Goal: Task Accomplishment & Management: Manage account settings

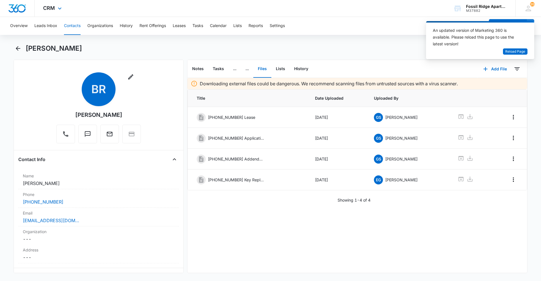
click at [25, 8] on img "Dashboard" at bounding box center [17, 8] width 18 height 8
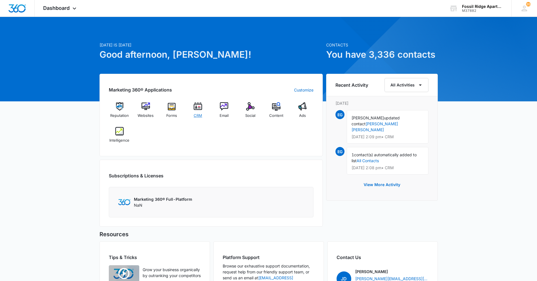
click at [196, 106] on img at bounding box center [198, 106] width 8 height 8
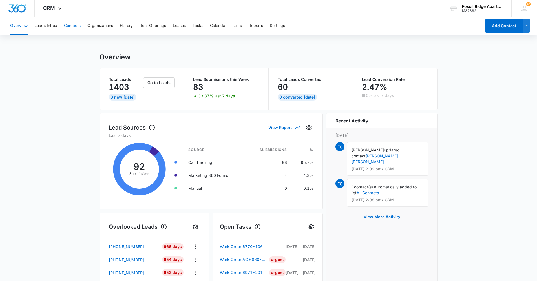
click at [76, 32] on button "Contacts" at bounding box center [72, 26] width 17 height 18
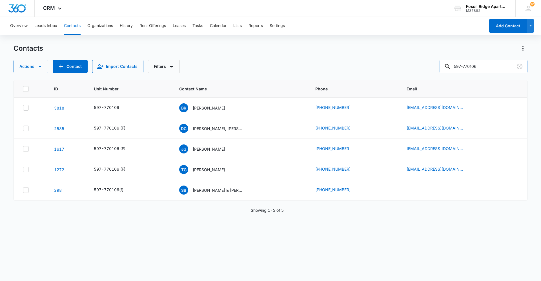
click at [488, 63] on input "597-770106" at bounding box center [484, 67] width 88 height 14
type input "597-790106"
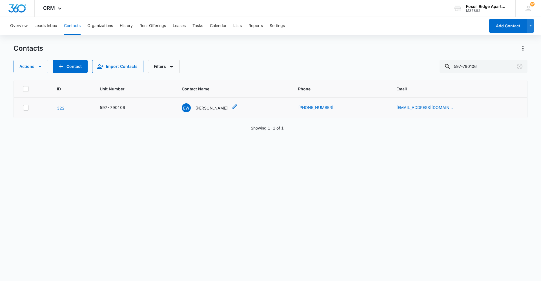
click at [223, 111] on p "[PERSON_NAME]" at bounding box center [211, 108] width 32 height 6
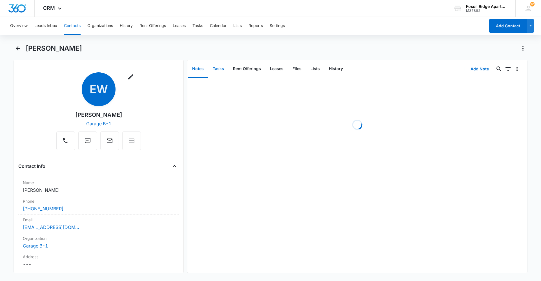
click at [221, 67] on button "Tasks" at bounding box center [218, 68] width 20 height 17
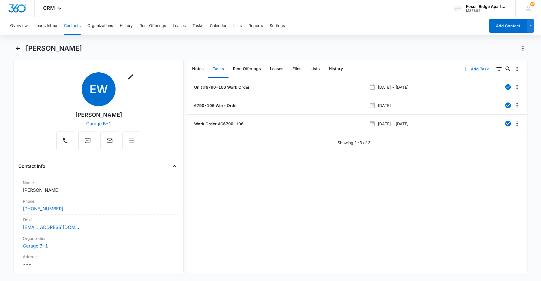
click at [474, 67] on button "Add Task" at bounding box center [475, 69] width 37 height 14
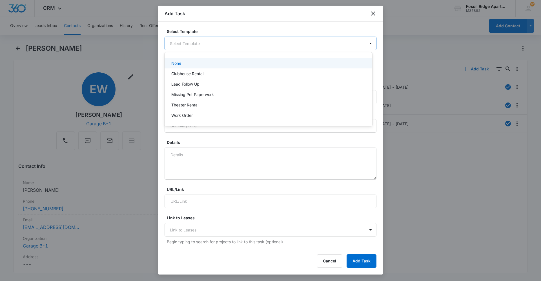
click at [342, 43] on body "CRM Apps Reputation Websites Forms CRM Email Social Content Ads Intelligence Fi…" at bounding box center [270, 140] width 541 height 281
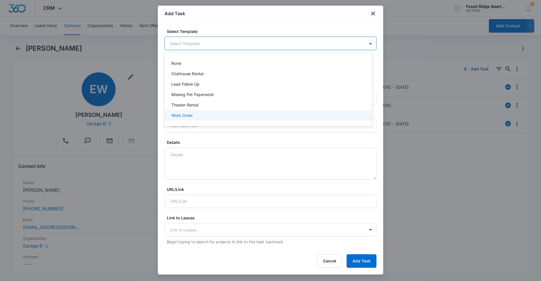
click at [229, 116] on div "Work Order" at bounding box center [267, 115] width 193 height 6
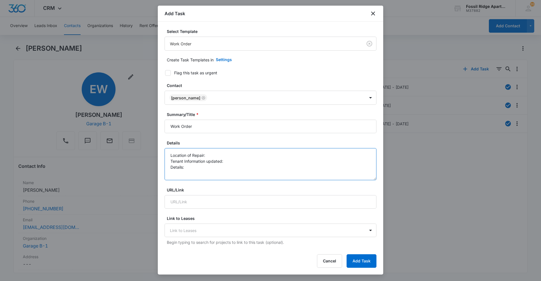
click at [226, 153] on textarea "Location of Repair: Tenant Information updated: Details:" at bounding box center [271, 164] width 212 height 32
click at [227, 160] on textarea "Location of Repair: Washer & Dryer Tenant Information updated: Details:" at bounding box center [271, 164] width 212 height 32
click at [197, 166] on textarea "Location of Repair: Washer & Dryer Tenant Information updated: yes Details:" at bounding box center [271, 164] width 212 height 32
click at [237, 155] on textarea "Location of Repair: Washer & Dryer Tenant Information updated: yes Details:" at bounding box center [271, 164] width 212 height 32
click at [191, 168] on textarea "Location of Repair: Washer & Dryer Tenant Information updated: yes Details:" at bounding box center [271, 164] width 212 height 32
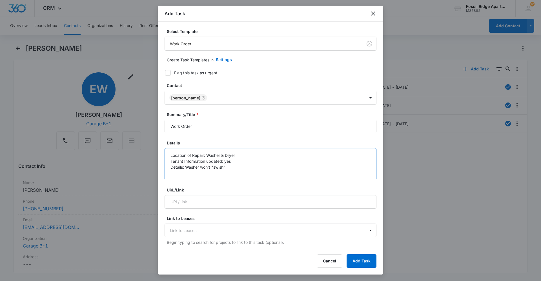
click at [212, 166] on textarea "Location of Repair: Washer & Dryer Tenant Information updated: yes Details: Was…" at bounding box center [271, 164] width 212 height 32
click at [253, 165] on textarea "Location of Repair: Washer & Dryer Tenant Information updated: yes Details: Was…" at bounding box center [271, 164] width 212 height 32
type textarea "Location of Repair: Washer & Dryer Tenant Information updated: yes Details: Was…"
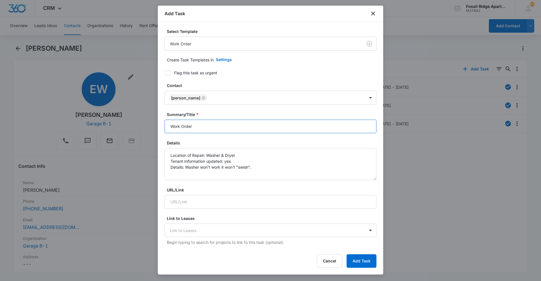
click at [199, 125] on input "Work Order" at bounding box center [271, 127] width 212 height 14
click at [194, 128] on input "Work Order 6790-106" at bounding box center [271, 127] width 212 height 14
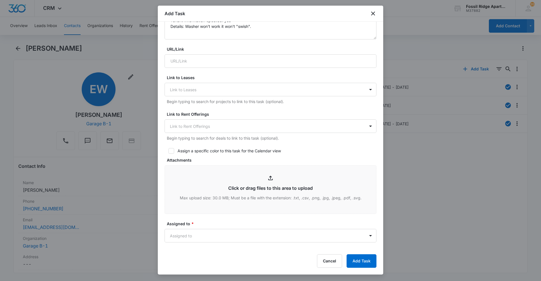
scroll to position [225, 0]
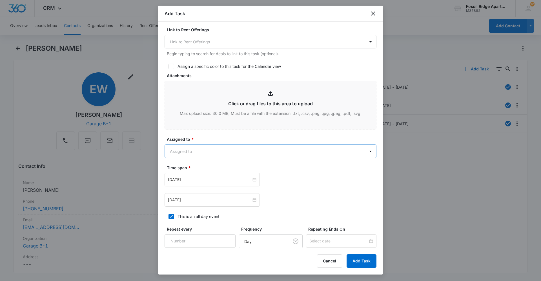
type input "Work Order [PHONE_NUMBER]"
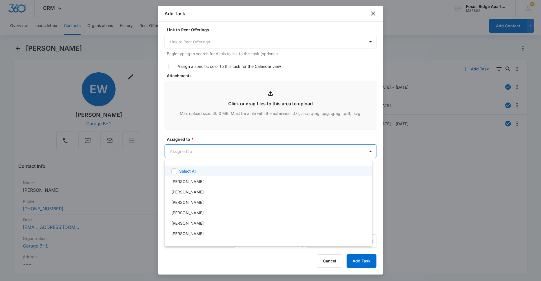
click at [206, 151] on body "CRM Apps Reputation Websites Forms CRM Email Social Content Ads Intelligence Fi…" at bounding box center [270, 140] width 541 height 281
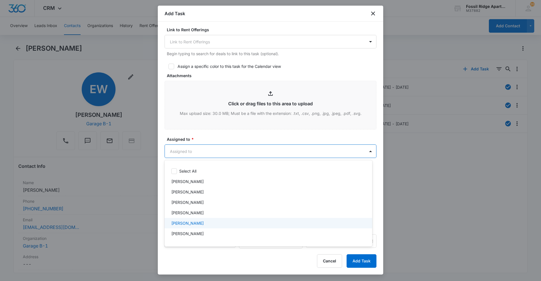
click at [184, 224] on p "[PERSON_NAME]" at bounding box center [187, 223] width 32 height 6
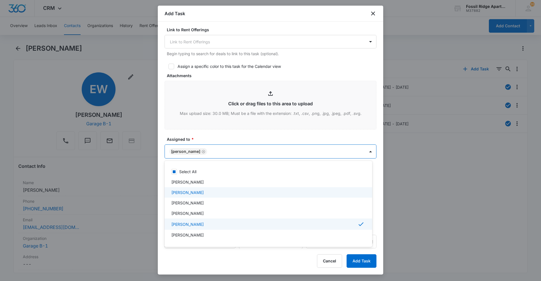
click at [358, 149] on div at bounding box center [270, 140] width 541 height 281
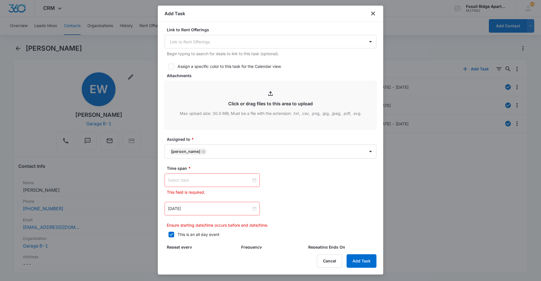
click at [254, 181] on div at bounding box center [212, 180] width 88 height 6
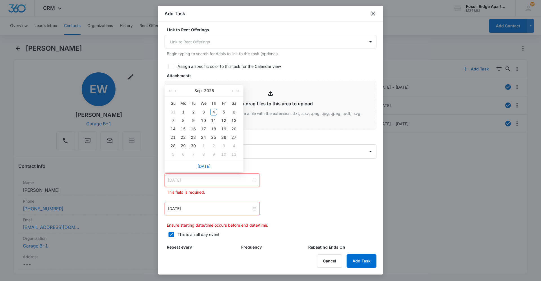
type input "[DATE]"
click at [212, 110] on div "4" at bounding box center [213, 112] width 7 height 7
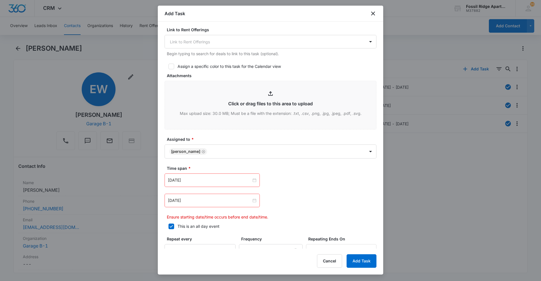
click at [201, 204] on div "[DATE]" at bounding box center [212, 201] width 95 height 14
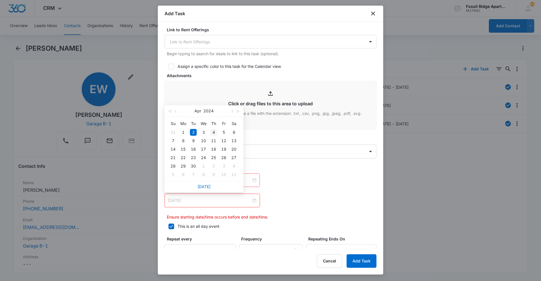
click at [212, 132] on div "4" at bounding box center [213, 132] width 7 height 7
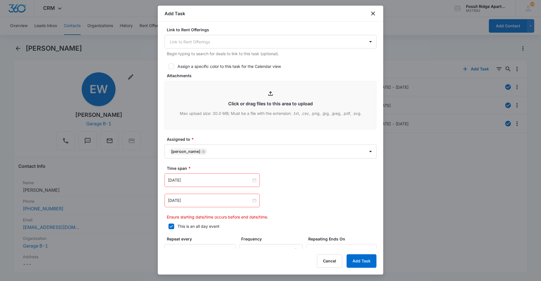
click at [322, 190] on div "[DATE] [DATE] Su Mo Tu We Th Fr Sa 31 1 2 3 4 5 6 7 8 9 10 11 12 13 14 15 16 17…" at bounding box center [271, 197] width 212 height 46
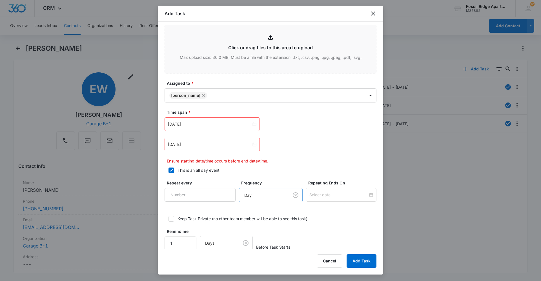
scroll to position [282, 0]
click at [229, 138] on div "[DATE]" at bounding box center [212, 145] width 95 height 14
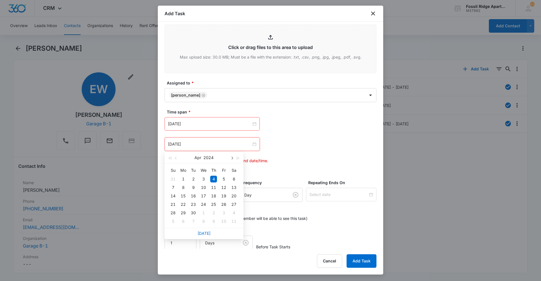
click at [231, 159] on button "button" at bounding box center [232, 157] width 6 height 11
click at [231, 159] on span "button" at bounding box center [231, 158] width 3 height 3
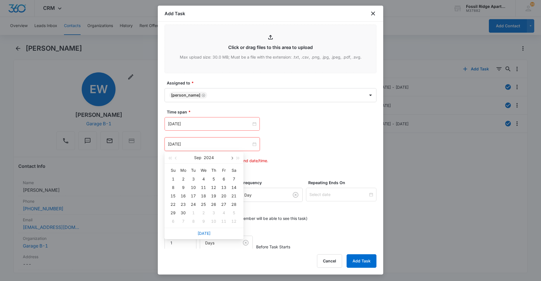
click at [231, 156] on button "button" at bounding box center [232, 157] width 6 height 11
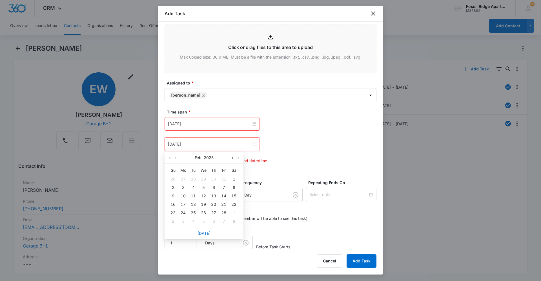
click at [231, 156] on button "button" at bounding box center [232, 157] width 6 height 11
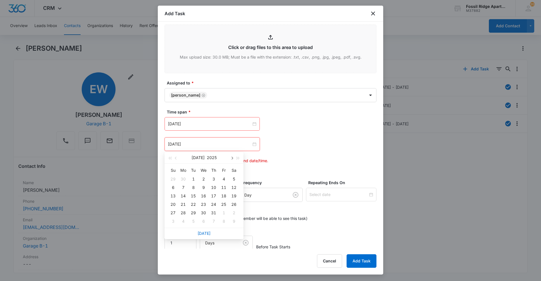
click at [231, 156] on button "button" at bounding box center [232, 157] width 6 height 11
click at [232, 157] on button "button" at bounding box center [232, 157] width 6 height 11
click at [174, 159] on button "button" at bounding box center [176, 157] width 6 height 11
type input "[DATE]"
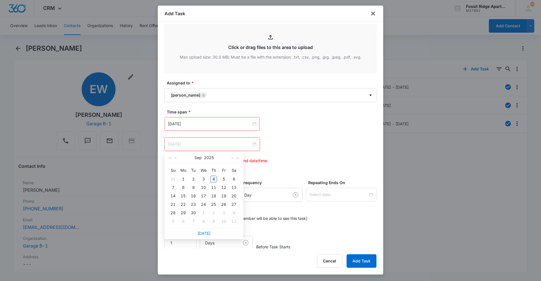
click at [214, 181] on div "4" at bounding box center [213, 179] width 7 height 7
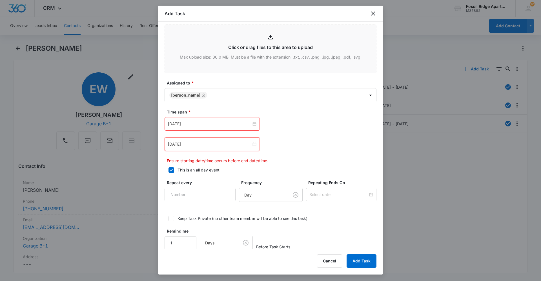
click at [286, 141] on div "[DATE] [DATE] Su Mo Tu We Th Fr Sa 31 1 2 3 4 5 6 7 8 9 10 11 12 13 14 15 16 17…" at bounding box center [271, 145] width 212 height 14
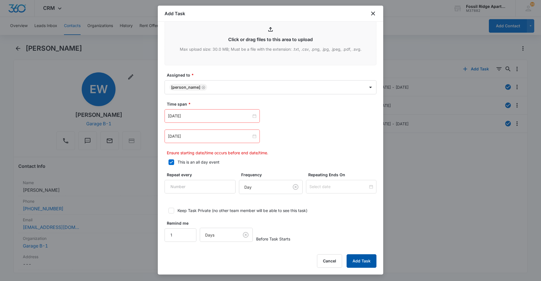
click at [362, 263] on button "Add Task" at bounding box center [362, 261] width 30 height 14
click at [361, 262] on button "Add Task" at bounding box center [362, 261] width 30 height 14
click at [172, 162] on icon at bounding box center [171, 162] width 3 height 3
click at [169, 162] on input "This is an all day event" at bounding box center [167, 162] width 4 height 4
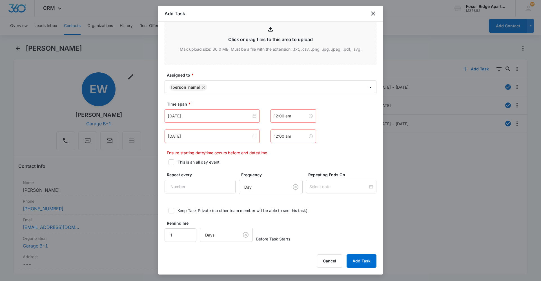
click at [172, 162] on icon at bounding box center [171, 162] width 3 height 3
click at [169, 162] on input "This is an all day event" at bounding box center [167, 162] width 4 height 4
click at [215, 134] on input "[DATE]" at bounding box center [209, 136] width 83 height 6
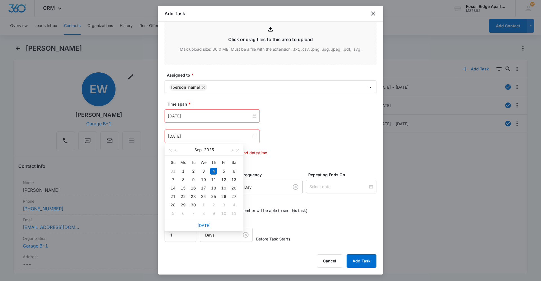
click at [293, 131] on div "[DATE] [DATE] Su Mo Tu We Th Fr Sa 31 1 2 3 4 5 6 7 8 9 10 11 12 13 14 15 16 17…" at bounding box center [271, 137] width 212 height 14
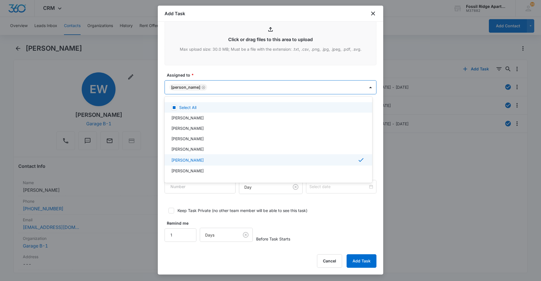
click at [236, 90] on body "CRM Apps Reputation Websites Forms CRM Email Social Content Ads Intelligence Fi…" at bounding box center [270, 140] width 541 height 281
click at [438, 130] on div at bounding box center [270, 140] width 541 height 281
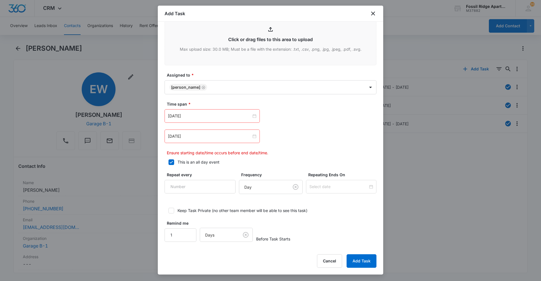
click at [365, 254] on div "Add Task Select Template Work Order Create Task Templates in Settings Flag this…" at bounding box center [270, 140] width 225 height 269
click at [362, 260] on button "Add Task" at bounding box center [362, 261] width 30 height 14
click at [172, 161] on icon at bounding box center [171, 162] width 5 height 5
click at [169, 161] on input "This is an all day event" at bounding box center [167, 162] width 4 height 4
click at [172, 161] on icon at bounding box center [171, 162] width 3 height 3
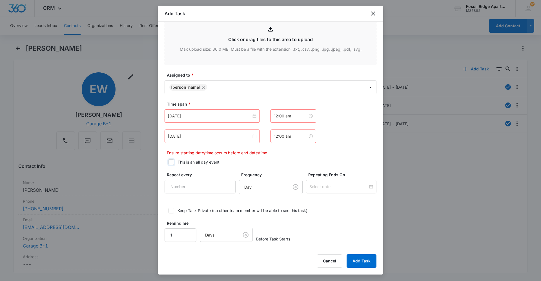
click at [169, 161] on input "This is an all day event" at bounding box center [167, 162] width 4 height 4
checkbox input "true"
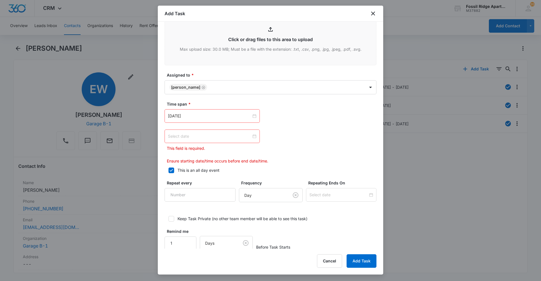
click at [252, 138] on div at bounding box center [212, 136] width 88 height 6
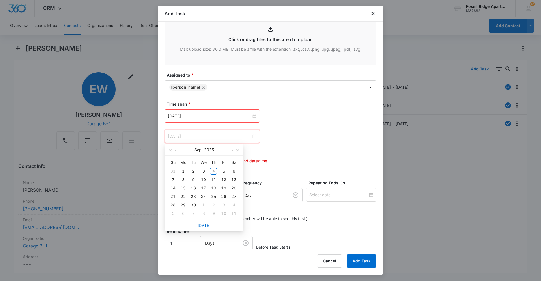
type input "[DATE]"
click at [204, 224] on link "[DATE]" at bounding box center [204, 225] width 13 height 5
type input "[DATE]"
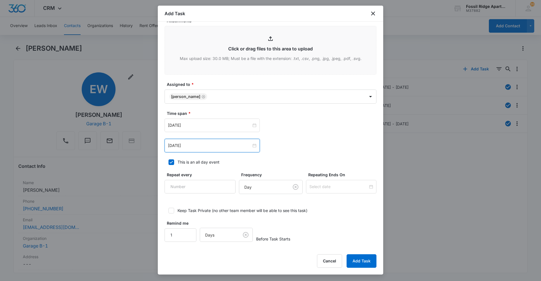
scroll to position [280, 0]
click at [353, 262] on button "Add Task" at bounding box center [362, 261] width 30 height 14
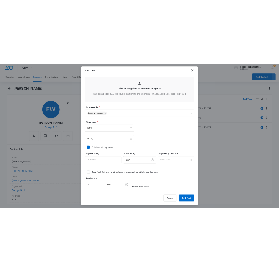
scroll to position [0, 0]
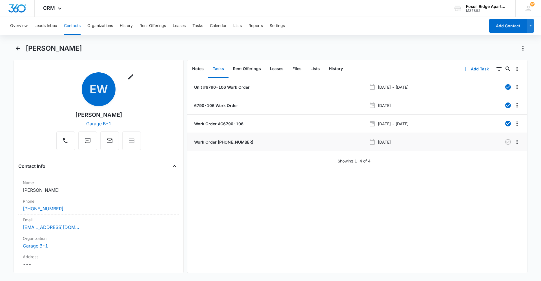
click at [234, 141] on p "Work Order [PHONE_NUMBER]" at bounding box center [223, 142] width 60 height 6
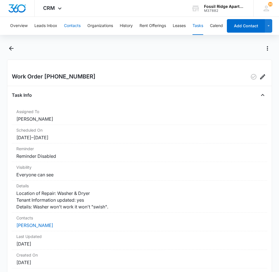
click at [71, 23] on button "Contacts" at bounding box center [72, 26] width 17 height 18
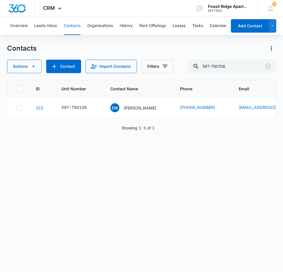
click at [232, 58] on div "Contacts Actions Contact Import Contacts Filters 597-790106" at bounding box center [141, 58] width 269 height 29
click at [237, 68] on input "597-790106" at bounding box center [232, 67] width 88 height 14
type input "597-703101"
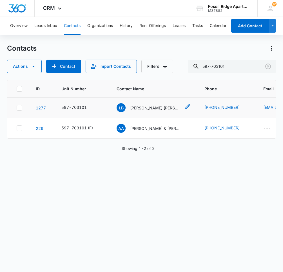
click at [132, 108] on p "[PERSON_NAME] [PERSON_NAME] [PERSON_NAME]" at bounding box center [155, 108] width 51 height 6
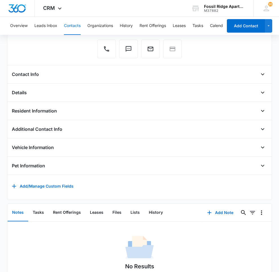
scroll to position [125, 0]
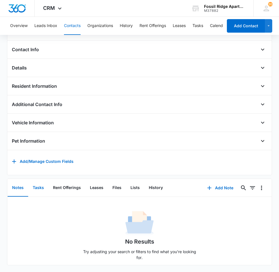
click at [36, 184] on button "Tasks" at bounding box center [38, 188] width 20 height 17
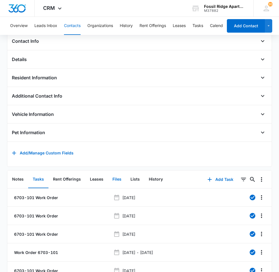
click at [122, 180] on button "Files" at bounding box center [117, 179] width 18 height 17
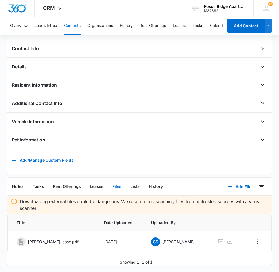
scroll to position [126, 0]
click at [236, 183] on button "Add File" at bounding box center [239, 187] width 35 height 14
click at [224, 203] on div "Upload Files" at bounding box center [232, 205] width 23 height 4
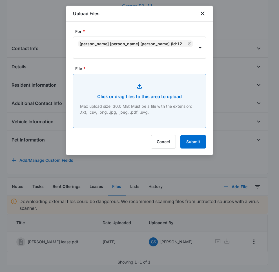
click at [140, 106] on input "File *" at bounding box center [139, 101] width 132 height 54
click at [140, 81] on input "File *" at bounding box center [139, 101] width 132 height 54
type input "C:\fakepath\[PHONE_NUMBER] W&D Addendum.pdf"
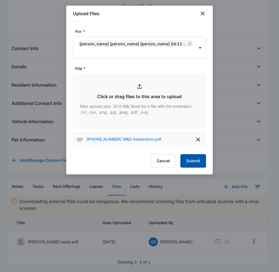
click at [191, 159] on button "Submit" at bounding box center [193, 161] width 26 height 14
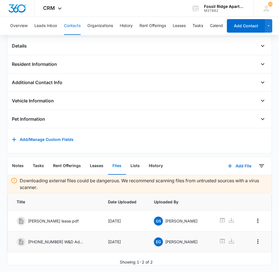
scroll to position [147, 0]
click at [53, 239] on p "[PHONE_NUMBER] W&D Addendum.pdf" at bounding box center [56, 242] width 56 height 6
click at [101, 242] on td "[DATE]" at bounding box center [124, 242] width 46 height 21
drag, startPoint x: 99, startPoint y: 242, endPoint x: 167, endPoint y: 238, distance: 68.0
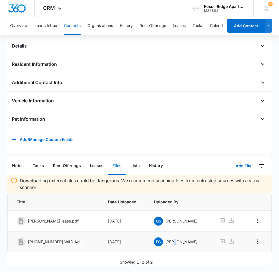
click at [167, 239] on p "[PERSON_NAME]" at bounding box center [181, 242] width 32 height 6
click at [57, 238] on div "[PHONE_NUMBER] W&D Addendum.pdf" at bounding box center [55, 242] width 76 height 9
click at [67, 240] on p "[PHONE_NUMBER] W&D Addendum.pdf" at bounding box center [56, 242] width 56 height 6
click at [161, 234] on td "EG [PERSON_NAME]" at bounding box center [179, 242] width 65 height 21
click at [19, 240] on icon at bounding box center [21, 243] width 5 height 6
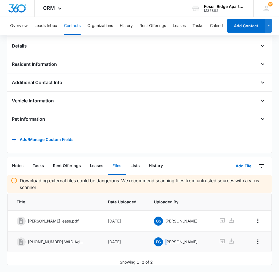
click at [19, 240] on icon at bounding box center [21, 243] width 5 height 6
click at [21, 240] on icon at bounding box center [21, 242] width 7 height 7
click at [20, 240] on icon at bounding box center [21, 243] width 5 height 6
click at [35, 254] on div "Downloading external files could be dangerous. We recommend scanning files from…" at bounding box center [139, 220] width 265 height 90
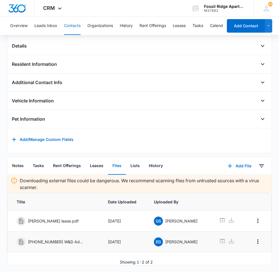
click at [25, 238] on span at bounding box center [21, 242] width 9 height 9
click at [25, 239] on span at bounding box center [21, 242] width 9 height 9
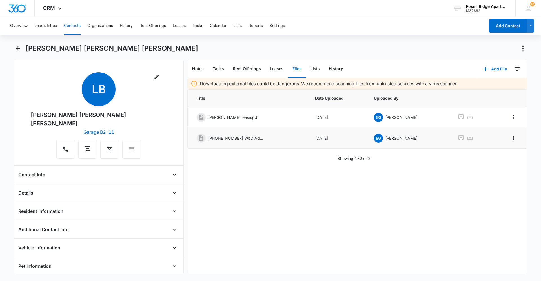
click at [250, 138] on p "[PHONE_NUMBER] W&D Addendum.pdf" at bounding box center [236, 138] width 56 height 6
click at [200, 138] on icon at bounding box center [201, 139] width 5 height 6
drag, startPoint x: 200, startPoint y: 138, endPoint x: 380, endPoint y: 133, distance: 179.3
click at [379, 132] on td "EG [PERSON_NAME]" at bounding box center [409, 138] width 84 height 21
click at [386, 137] on p "[PERSON_NAME]" at bounding box center [401, 138] width 32 height 6
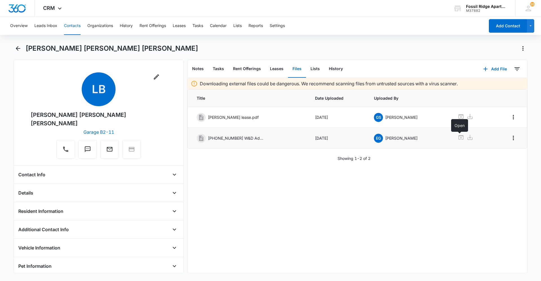
click at [460, 138] on icon at bounding box center [460, 137] width 5 height 5
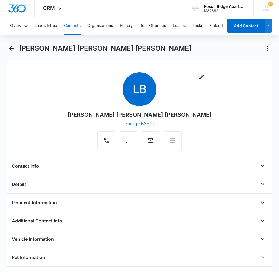
click at [77, 23] on button "Contacts" at bounding box center [72, 26] width 17 height 18
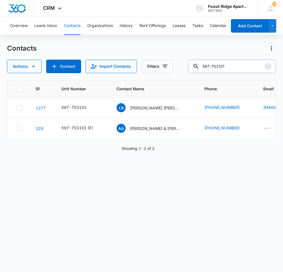
click at [239, 61] on input "597-703101" at bounding box center [232, 67] width 88 height 14
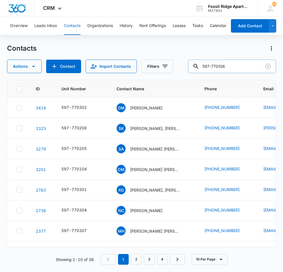
type input "597-770106"
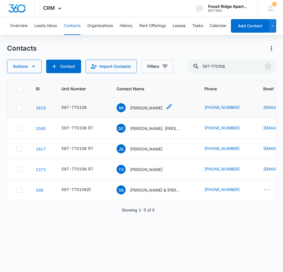
click at [136, 109] on p "[PERSON_NAME]" at bounding box center [146, 108] width 32 height 6
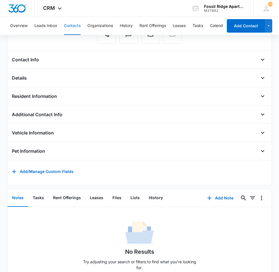
scroll to position [118, 0]
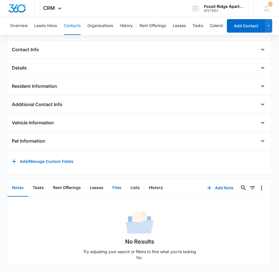
click at [115, 188] on button "Files" at bounding box center [117, 188] width 18 height 17
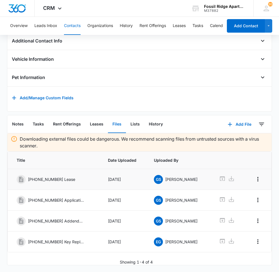
scroll to position [182, 0]
click at [228, 123] on icon "button" at bounding box center [230, 125] width 4 height 4
click at [230, 141] on div "Upload Files" at bounding box center [232, 143] width 23 height 4
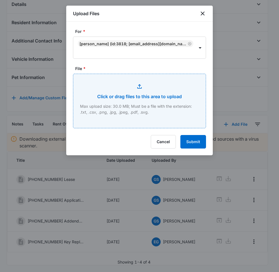
click at [152, 93] on input "File *" at bounding box center [139, 101] width 132 height 54
type input "C:\fakepath\[PHONE_NUMBER] Insurance.pdf"
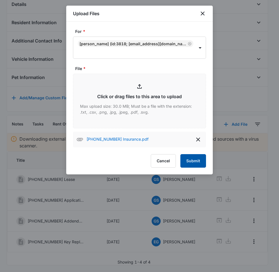
click at [188, 159] on button "Submit" at bounding box center [193, 161] width 26 height 14
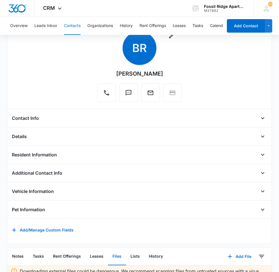
scroll to position [0, 0]
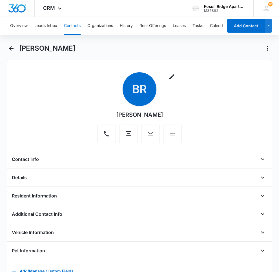
click at [67, 25] on button "Contacts" at bounding box center [72, 26] width 17 height 18
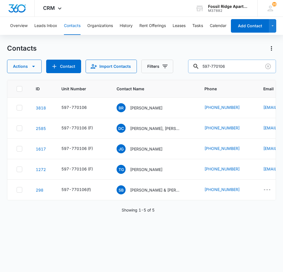
click at [238, 68] on input "597-770106" at bounding box center [232, 67] width 88 height 14
type input "597-981201"
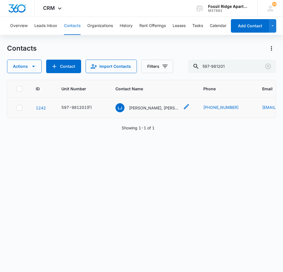
click at [149, 106] on p "[PERSON_NAME], [PERSON_NAME]" at bounding box center [154, 108] width 51 height 6
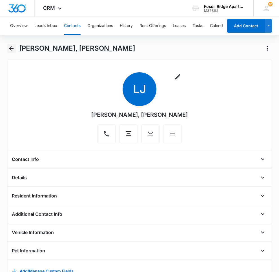
click at [10, 46] on icon "Back" at bounding box center [11, 48] width 7 height 7
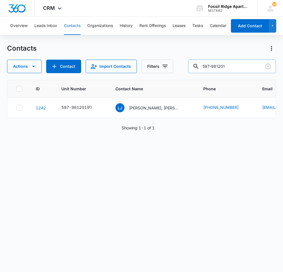
click at [234, 66] on input "597-981201" at bounding box center [232, 67] width 88 height 14
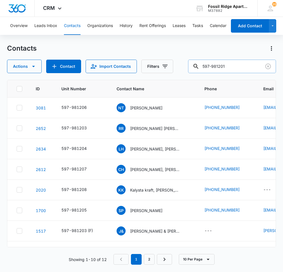
type input "597-981201"
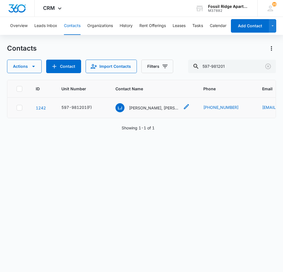
click at [147, 111] on div "[PERSON_NAME], [PERSON_NAME]" at bounding box center [148, 107] width 64 height 9
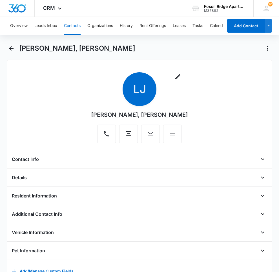
click at [70, 25] on button "Contacts" at bounding box center [72, 26] width 17 height 18
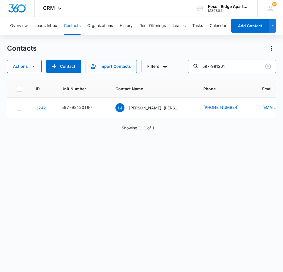
click at [236, 66] on input "597-981201" at bounding box center [232, 67] width 88 height 14
type input "597-981201"
click at [150, 104] on div "[PERSON_NAME], [PERSON_NAME]" at bounding box center [148, 107] width 64 height 9
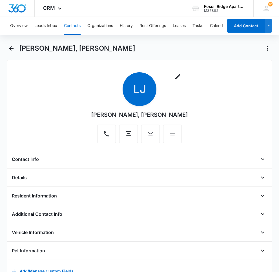
click at [73, 21] on button "Contacts" at bounding box center [72, 26] width 17 height 18
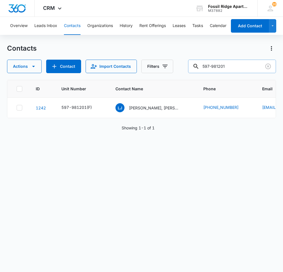
click at [231, 66] on input "597-981201" at bounding box center [232, 67] width 88 height 14
type input "5"
type input "597-900302"
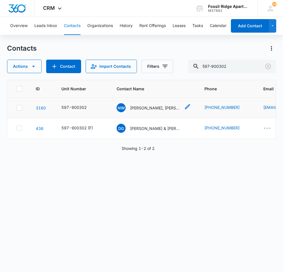
click at [141, 108] on p "[PERSON_NAME], [PERSON_NAME]" at bounding box center [155, 108] width 51 height 6
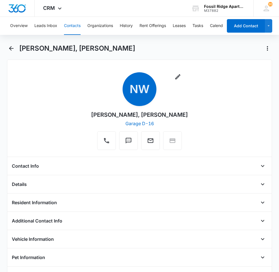
click at [77, 24] on button "Contacts" at bounding box center [72, 26] width 17 height 18
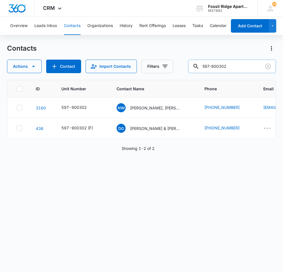
click at [246, 62] on input "597-900302" at bounding box center [232, 67] width 88 height 14
type input "597-900202"
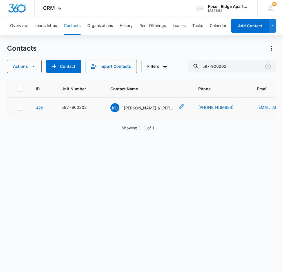
click at [149, 108] on p "[PERSON_NAME] & [PERSON_NAME]" at bounding box center [149, 108] width 51 height 6
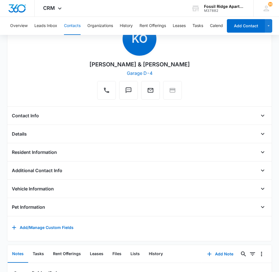
scroll to position [133, 0]
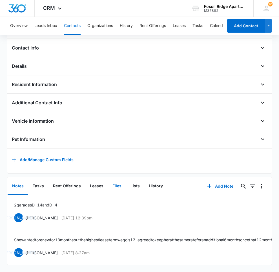
click at [123, 178] on button "Files" at bounding box center [117, 186] width 18 height 17
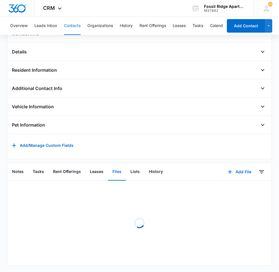
scroll to position [126, 0]
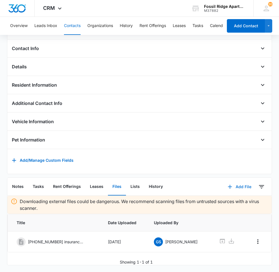
click at [239, 184] on button "Add File" at bounding box center [239, 187] width 35 height 14
click at [232, 203] on button "Upload Files" at bounding box center [235, 205] width 43 height 8
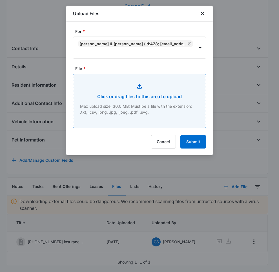
click at [154, 95] on input "File *" at bounding box center [139, 101] width 132 height 54
type input "C:\fakepath\[PHONE_NUMBER] Insurance.pdf"
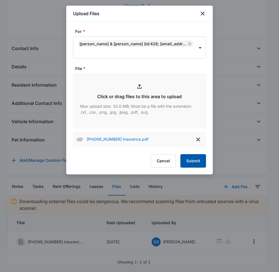
click at [194, 160] on button "Submit" at bounding box center [193, 161] width 26 height 14
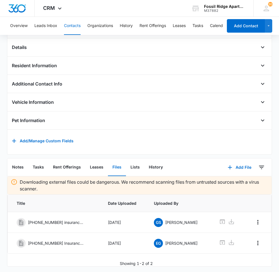
scroll to position [147, 0]
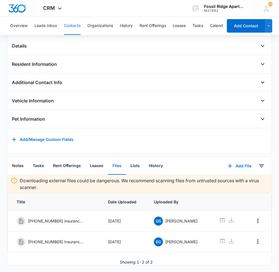
click at [68, 23] on button "Contacts" at bounding box center [72, 26] width 17 height 18
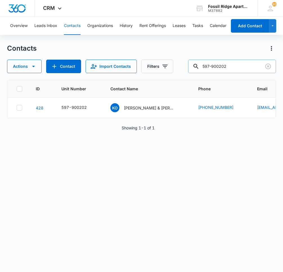
click at [231, 61] on input "597-900202" at bounding box center [232, 67] width 88 height 14
type input "597-940107"
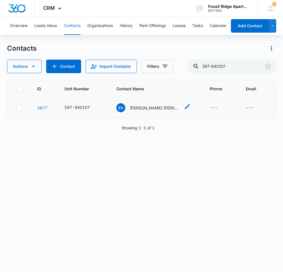
click at [149, 108] on p "[PERSON_NAME] [PERSON_NAME]" at bounding box center [155, 108] width 51 height 6
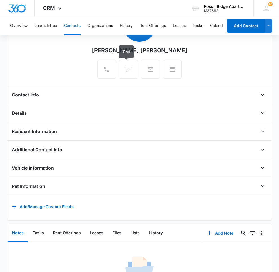
scroll to position [118, 0]
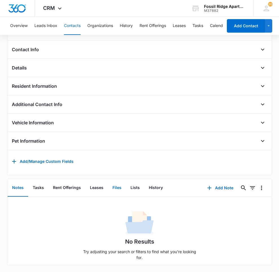
click at [119, 185] on button "Files" at bounding box center [117, 188] width 18 height 17
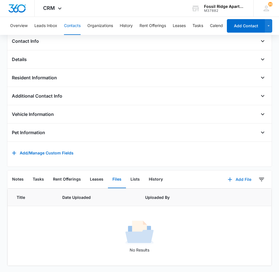
click at [229, 183] on icon "button" at bounding box center [230, 179] width 7 height 7
click at [238, 202] on button "Upload Files" at bounding box center [235, 198] width 43 height 8
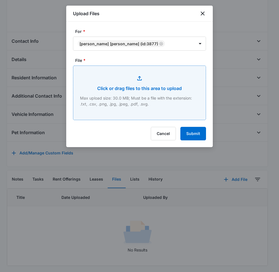
click at [124, 93] on input "File *" at bounding box center [139, 93] width 132 height 54
type input "C:\fakepath\[PHONE_NUMBER] Lease.pdf"
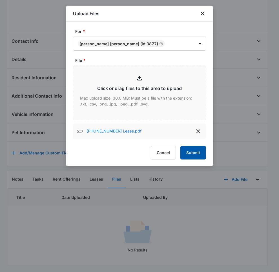
click at [195, 154] on button "Submit" at bounding box center [193, 153] width 26 height 14
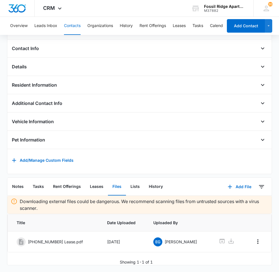
click at [76, 22] on button "Contacts" at bounding box center [72, 26] width 17 height 18
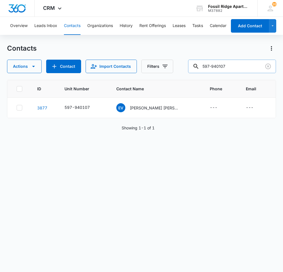
click at [228, 64] on input "597-940107" at bounding box center [232, 67] width 88 height 14
click at [238, 66] on input "597-940107" at bounding box center [232, 67] width 88 height 14
type input "597-060204"
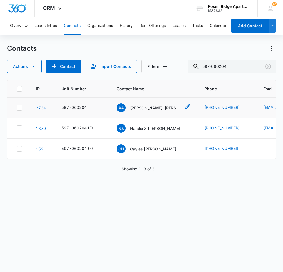
click at [154, 109] on p "[PERSON_NAME], [PERSON_NAME]" at bounding box center [155, 108] width 51 height 6
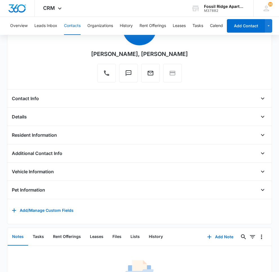
scroll to position [118, 0]
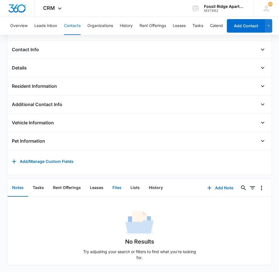
click at [117, 184] on button "Files" at bounding box center [117, 188] width 18 height 17
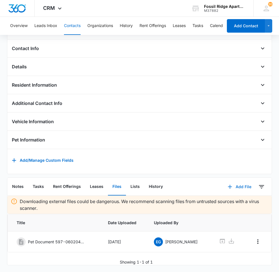
click at [231, 183] on button "Add File" at bounding box center [239, 187] width 35 height 14
click at [234, 203] on div "Upload Files" at bounding box center [232, 205] width 23 height 4
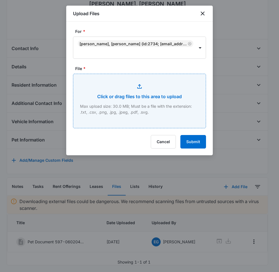
click at [163, 107] on input "File *" at bounding box center [139, 101] width 132 height 54
type input "C:\fakepath\[PHONE_NUMBER] Lease.pdf"
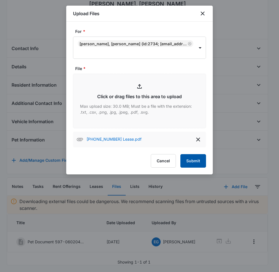
click at [201, 158] on button "Submit" at bounding box center [193, 161] width 26 height 14
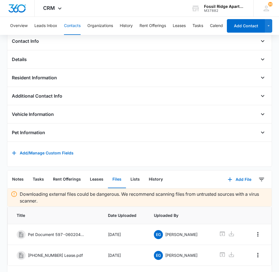
click at [80, 23] on button "Contacts" at bounding box center [72, 26] width 17 height 18
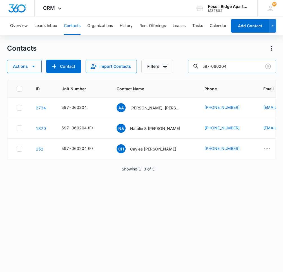
click at [235, 63] on input "597-060204" at bounding box center [232, 67] width 88 height 14
type input "597-770304"
click at [146, 109] on p "[PERSON_NAME]" at bounding box center [146, 108] width 32 height 6
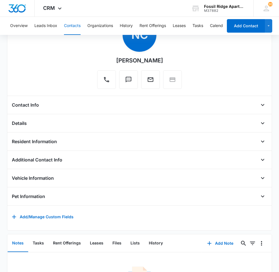
scroll to position [118, 0]
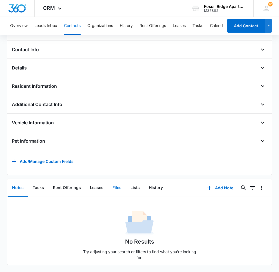
click at [120, 182] on button "Files" at bounding box center [117, 188] width 18 height 17
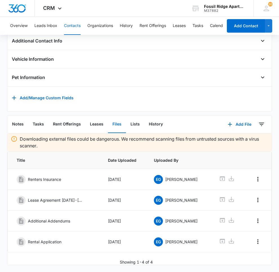
scroll to position [182, 0]
click at [242, 122] on button "Add File" at bounding box center [239, 125] width 35 height 14
click at [227, 141] on button "Upload Files" at bounding box center [235, 142] width 43 height 8
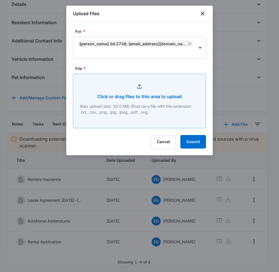
click at [107, 98] on input "File *" at bounding box center [139, 101] width 132 height 54
type input "C:\fakepath\[PHONE_NUMBER] Lease.pdf"
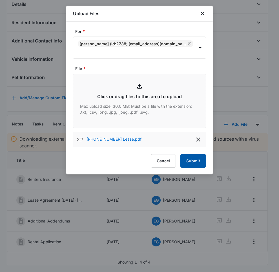
click at [199, 157] on button "Submit" at bounding box center [193, 161] width 26 height 14
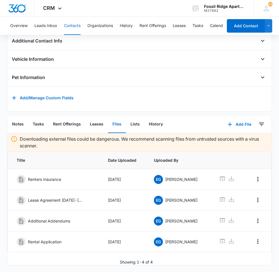
click at [68, 27] on button "Contacts" at bounding box center [72, 26] width 17 height 18
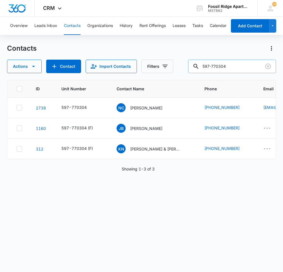
click at [235, 63] on input "597-770304" at bounding box center [232, 67] width 88 height 14
type input "597-900107"
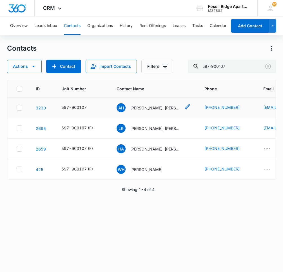
click at [148, 107] on p "[PERSON_NAME], [PERSON_NAME]" at bounding box center [155, 108] width 51 height 6
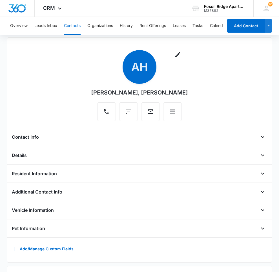
scroll to position [118, 0]
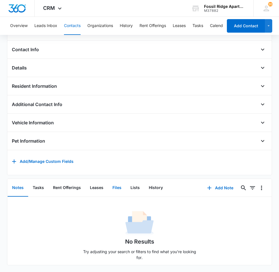
click at [119, 181] on button "Files" at bounding box center [117, 188] width 18 height 17
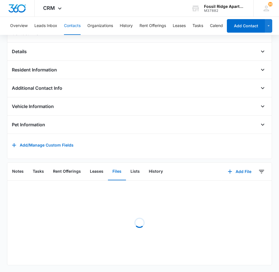
scroll to position [135, 0]
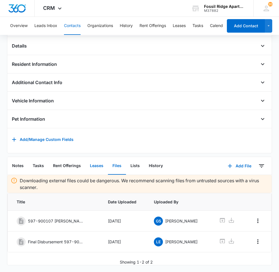
click at [93, 170] on button "Leases" at bounding box center [96, 166] width 23 height 17
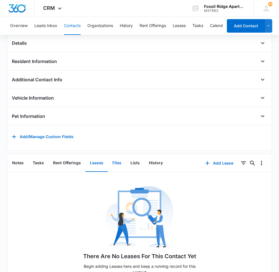
click at [111, 165] on button "Files" at bounding box center [117, 163] width 18 height 17
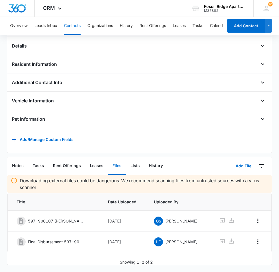
scroll to position [140, 0]
click at [229, 163] on icon "button" at bounding box center [230, 166] width 7 height 7
click at [235, 182] on div "Upload Files" at bounding box center [232, 184] width 23 height 4
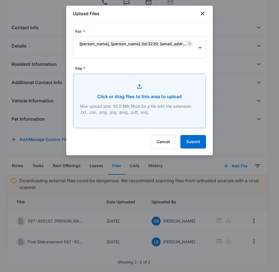
click at [159, 86] on input "File *" at bounding box center [139, 101] width 132 height 54
type input "C:\fakepath\[PHONE_NUMBER] Lease.pdf"
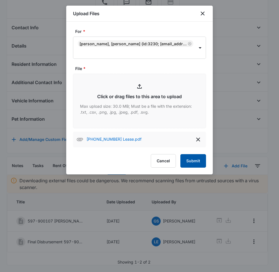
click at [198, 165] on button "Submit" at bounding box center [193, 161] width 26 height 14
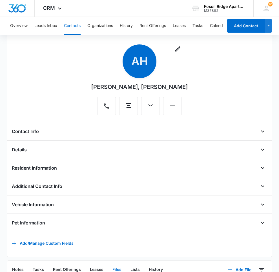
scroll to position [28, 0]
click at [76, 26] on button "Contacts" at bounding box center [72, 26] width 17 height 18
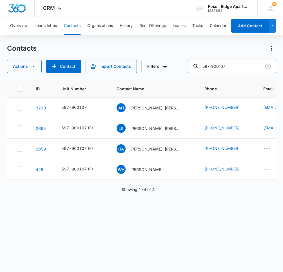
click at [233, 65] on input "597-900107" at bounding box center [232, 67] width 88 height 14
type input "597-7120105"
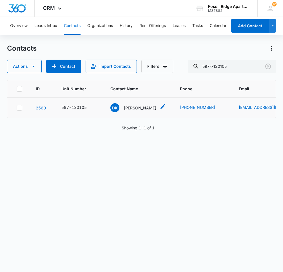
click at [136, 103] on div "[PERSON_NAME]" at bounding box center [133, 107] width 46 height 9
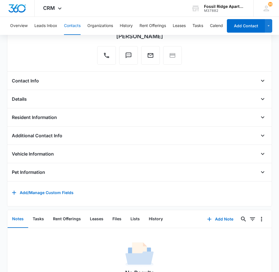
scroll to position [118, 0]
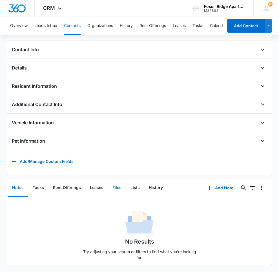
click at [116, 184] on button "Files" at bounding box center [117, 188] width 18 height 17
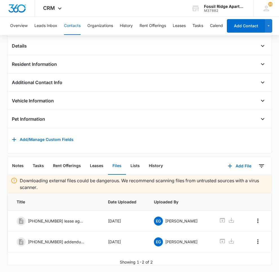
scroll to position [140, 0]
click at [234, 159] on button "Add File" at bounding box center [239, 166] width 35 height 14
click at [221, 182] on div "Upload Files" at bounding box center [232, 184] width 23 height 4
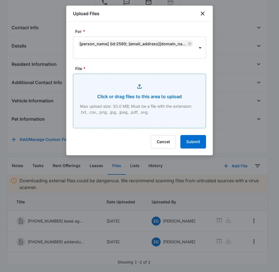
click at [141, 103] on input "File *" at bounding box center [139, 101] width 132 height 54
type input "C:\fakepath\[PHONE_NUMBER] Lease.pdf"
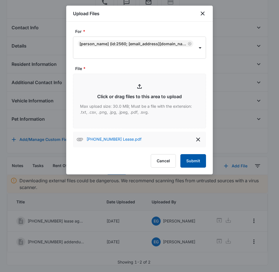
click at [185, 158] on button "Submit" at bounding box center [193, 161] width 26 height 14
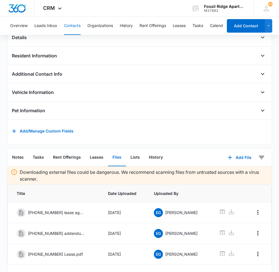
click at [70, 25] on button "Contacts" at bounding box center [72, 26] width 17 height 18
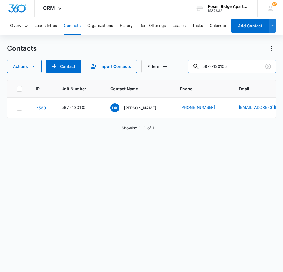
click at [243, 67] on input "597-7120105" at bounding box center [232, 67] width 88 height 14
type input "597-770305"
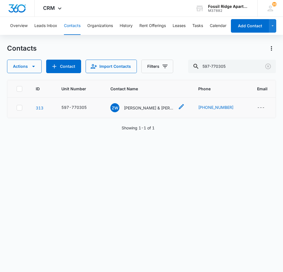
click at [154, 108] on p "[PERSON_NAME] & [PERSON_NAME]" at bounding box center [149, 108] width 51 height 6
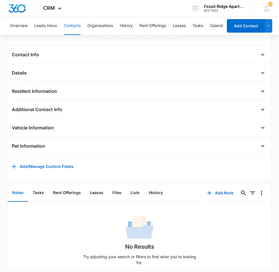
scroll to position [125, 0]
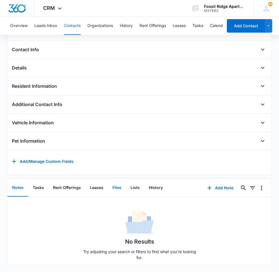
click at [118, 181] on button "Files" at bounding box center [117, 188] width 18 height 17
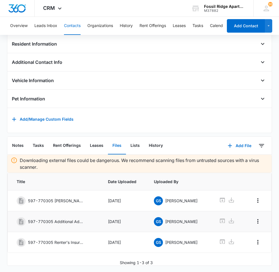
scroll to position [168, 0]
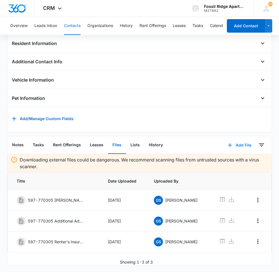
click at [228, 144] on icon "button" at bounding box center [230, 145] width 7 height 7
click at [227, 161] on div "Upload Files" at bounding box center [232, 163] width 23 height 4
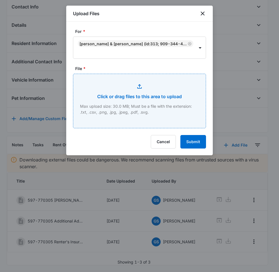
click at [135, 91] on input "File *" at bounding box center [139, 101] width 132 height 54
type input "C:\fakepath\[PHONE_NUMBER] Lease.pdf"
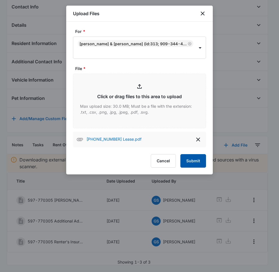
click at [200, 154] on button "Submit" at bounding box center [193, 161] width 26 height 14
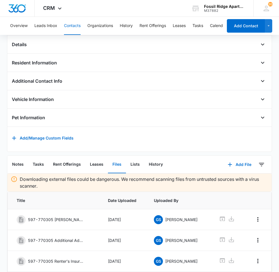
scroll to position [189, 0]
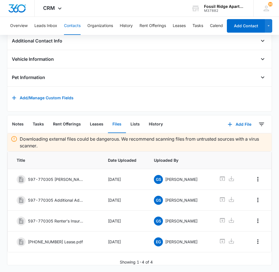
click at [72, 26] on button "Contacts" at bounding box center [72, 26] width 17 height 18
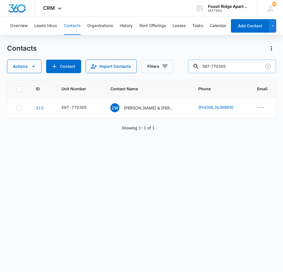
click at [234, 63] on input "597-770305" at bounding box center [232, 67] width 88 height 14
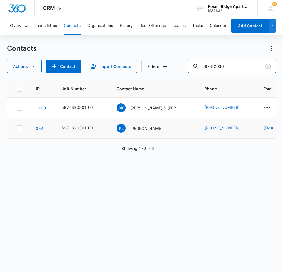
type input "597-820301"
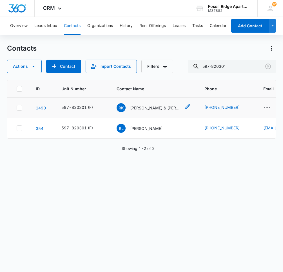
click at [141, 107] on p "[PERSON_NAME] & [PERSON_NAME]" at bounding box center [155, 108] width 51 height 6
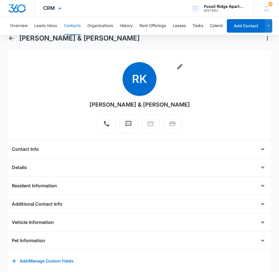
scroll to position [6, 0]
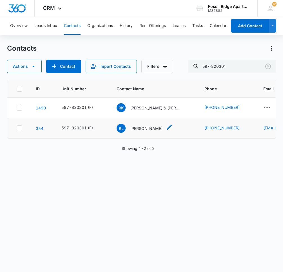
click at [149, 128] on p "[PERSON_NAME]" at bounding box center [146, 129] width 32 height 6
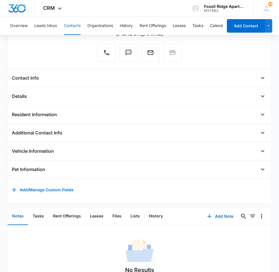
scroll to position [118, 0]
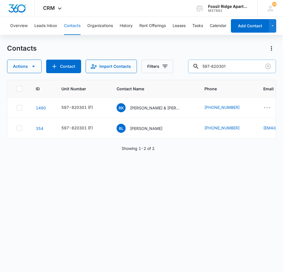
click at [248, 65] on input "597-820301" at bounding box center [232, 67] width 88 height 14
type input "5"
type input "[PERSON_NAME]"
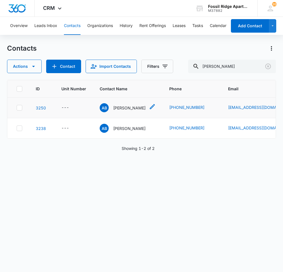
click at [146, 105] on div "AB [PERSON_NAME]" at bounding box center [123, 107] width 46 height 9
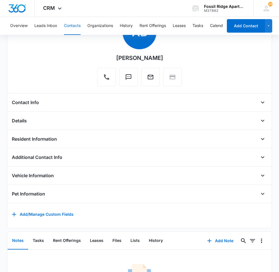
scroll to position [118, 0]
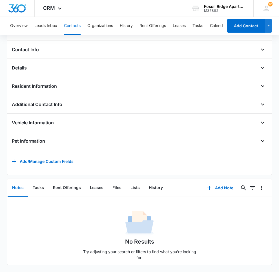
click at [54, 83] on h4 "Resident Information" at bounding box center [34, 86] width 45 height 7
click at [258, 82] on button "Open" at bounding box center [262, 86] width 9 height 9
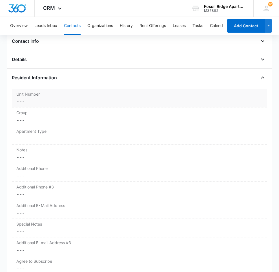
click at [44, 98] on dd "Cancel Save Changes ---" at bounding box center [139, 101] width 247 height 7
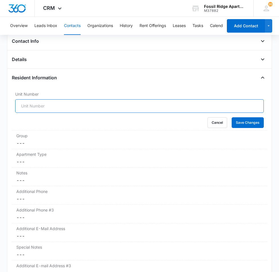
click at [44, 103] on input "Unit Number" at bounding box center [139, 106] width 249 height 14
type input "597-820301"
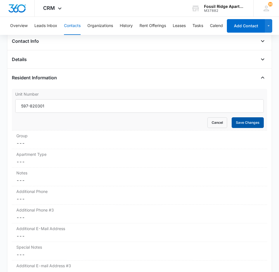
click at [240, 120] on button "Save Changes" at bounding box center [248, 123] width 32 height 11
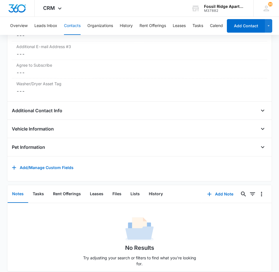
scroll to position [329, 0]
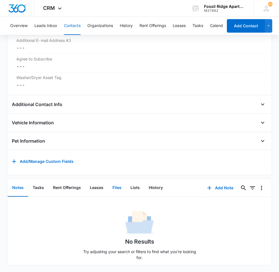
click at [115, 186] on button "Files" at bounding box center [117, 188] width 18 height 17
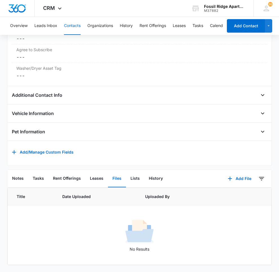
scroll to position [339, 0]
click at [16, 176] on button "Notes" at bounding box center [18, 178] width 21 height 17
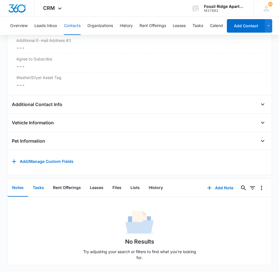
click at [45, 186] on button "Tasks" at bounding box center [38, 188] width 20 height 17
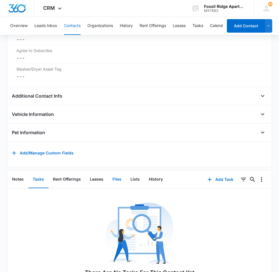
click at [114, 182] on button "Files" at bounding box center [117, 179] width 18 height 17
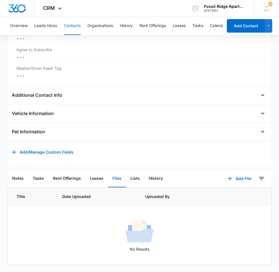
scroll to position [339, 0]
click at [233, 176] on button "Add File" at bounding box center [239, 179] width 35 height 14
click at [229, 195] on div "Upload Files" at bounding box center [232, 197] width 23 height 4
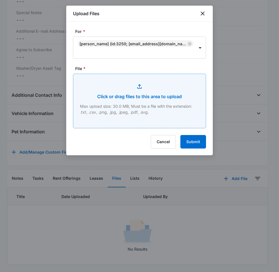
click at [145, 99] on input "File *" at bounding box center [139, 101] width 132 height 54
type input "C:\fakepath\[PHONE_NUMBER] Lease.pdf"
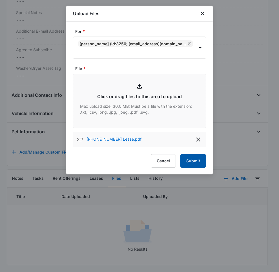
click at [205, 159] on button "Submit" at bounding box center [193, 161] width 26 height 14
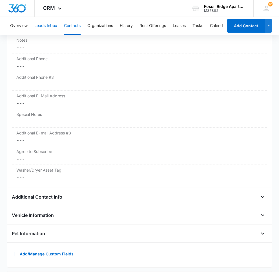
scroll to position [190, 0]
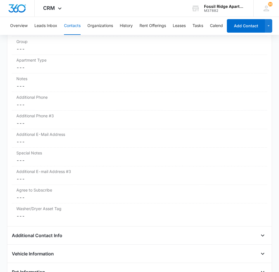
click at [70, 25] on button "Contacts" at bounding box center [72, 26] width 17 height 18
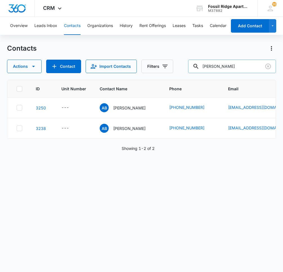
click at [244, 70] on input "[PERSON_NAME]" at bounding box center [232, 67] width 88 height 14
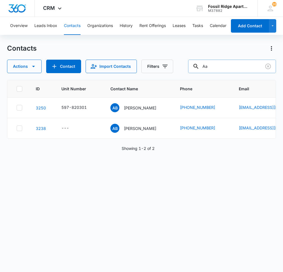
type input "A"
type input "[PERSON_NAME]"
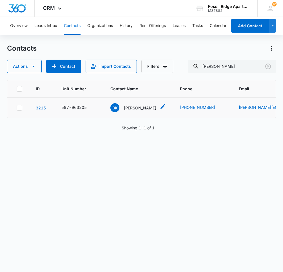
click at [144, 109] on p "[PERSON_NAME]" at bounding box center [140, 108] width 32 height 6
